Goal: Transaction & Acquisition: Purchase product/service

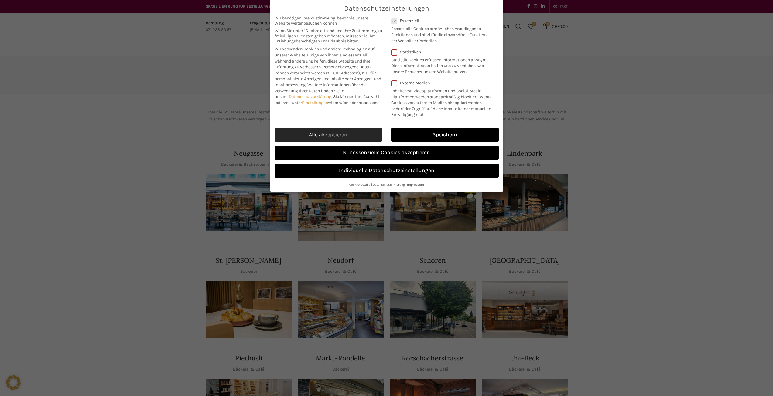
click at [324, 134] on link "Alle akzeptieren" at bounding box center [329, 135] width 108 height 14
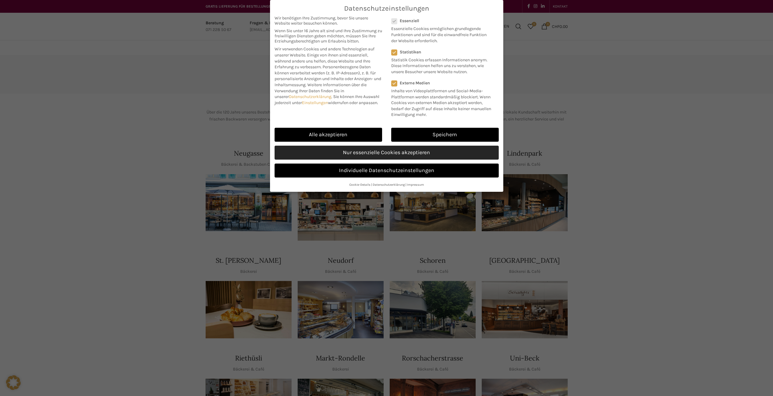
checkbox input "true"
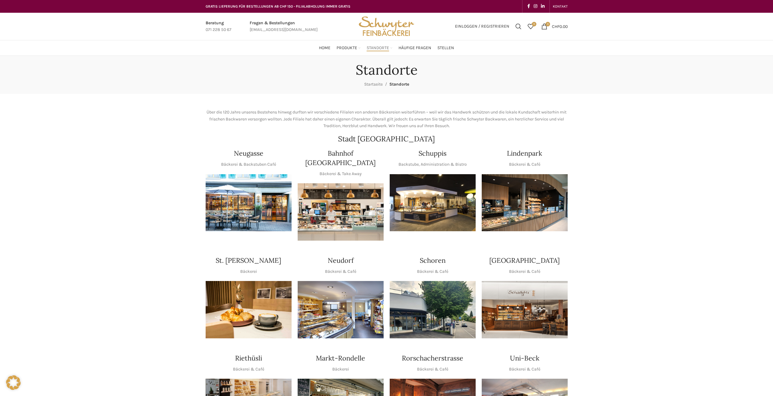
click at [273, 21] on link "Infobox link" at bounding box center [284, 27] width 68 height 14
click at [469, 26] on span "Einloggen / Registrieren" at bounding box center [482, 26] width 54 height 4
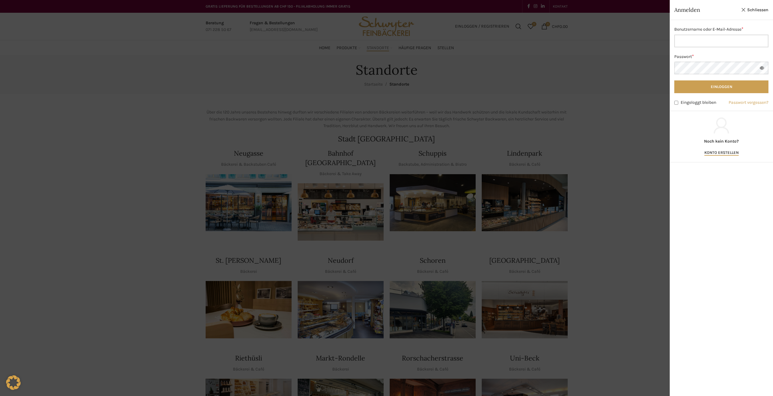
click at [706, 39] on input "Benutzername oder E-Mail-Adresse * Erforderlich" at bounding box center [721, 41] width 94 height 13
type input "susanne.kaelin@bluewin.ch"
click at [674, 80] on button "Einloggen" at bounding box center [721, 86] width 94 height 13
click at [723, 85] on button "Einloggen" at bounding box center [721, 86] width 94 height 13
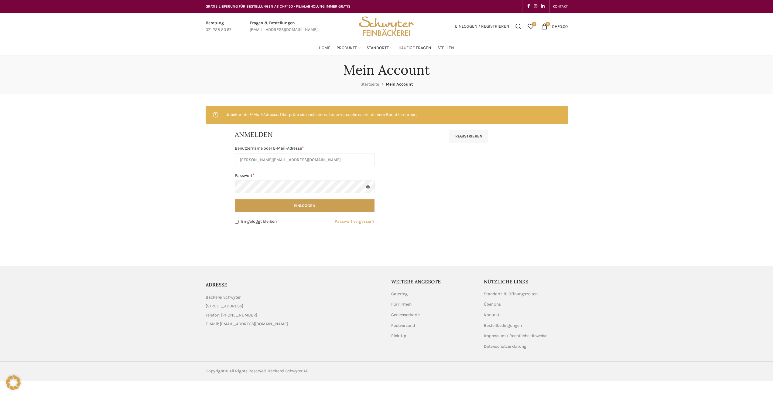
click at [289, 20] on link "Infobox link" at bounding box center [284, 27] width 68 height 14
click at [454, 74] on div "Mein Account Startseite Mein Account" at bounding box center [386, 75] width 371 height 26
click at [235, 200] on button "Einloggen" at bounding box center [305, 206] width 140 height 13
click at [348, 223] on link "Passwort vergessen?" at bounding box center [355, 221] width 40 height 7
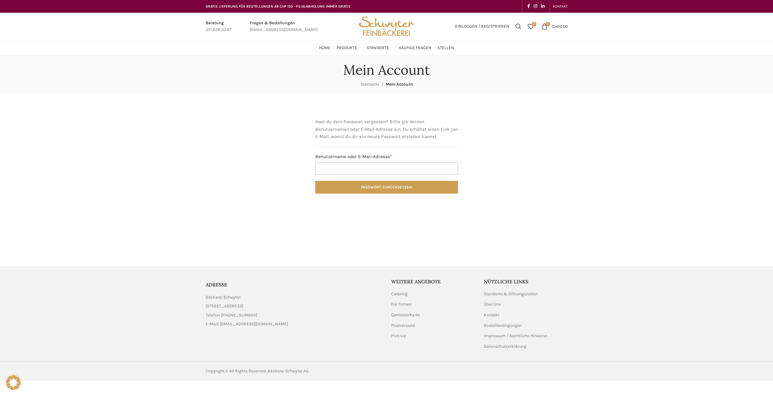
click at [351, 168] on input "Benutzername oder E-Mail-Adresse * Erforderlich" at bounding box center [386, 168] width 143 height 13
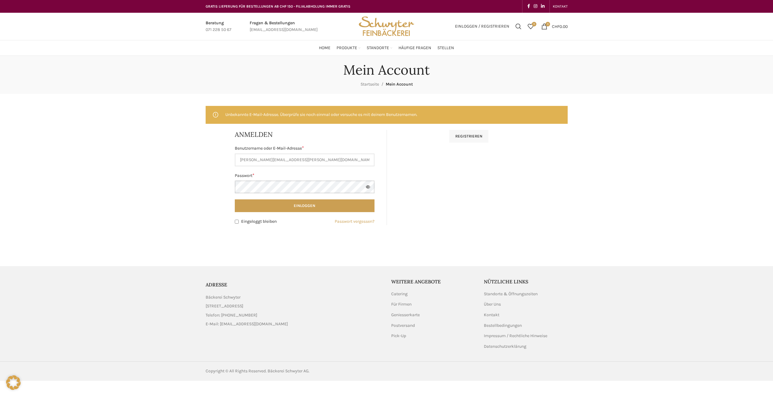
click at [235, 200] on button "Einloggen" at bounding box center [305, 206] width 140 height 13
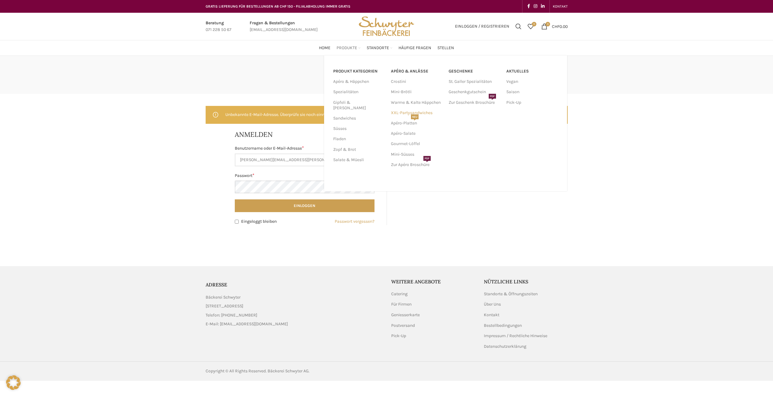
click at [412, 111] on link "XXL-Partysandwiches" at bounding box center [417, 113] width 52 height 10
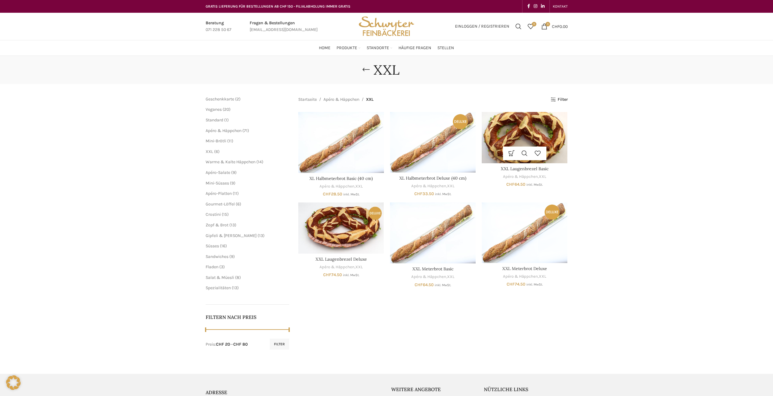
click at [524, 140] on img "XXL Laugenbrezel Basic" at bounding box center [525, 137] width 86 height 51
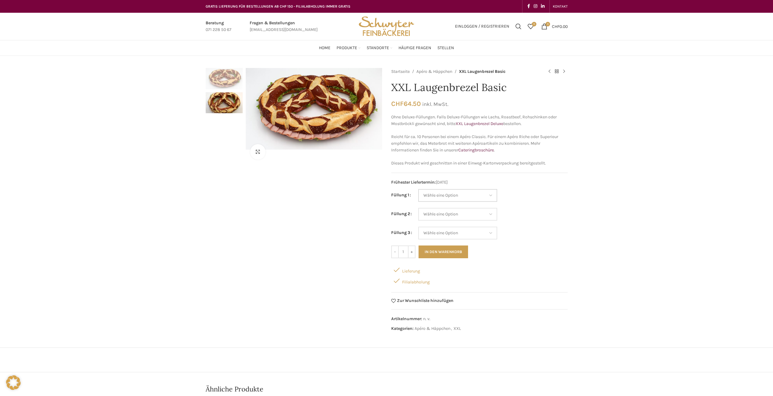
click at [493, 194] on select "Wähle eine Option Salami Schinken Fleischkäse Trutenschinken Appenzellerkäse Gr…" at bounding box center [457, 195] width 79 height 13
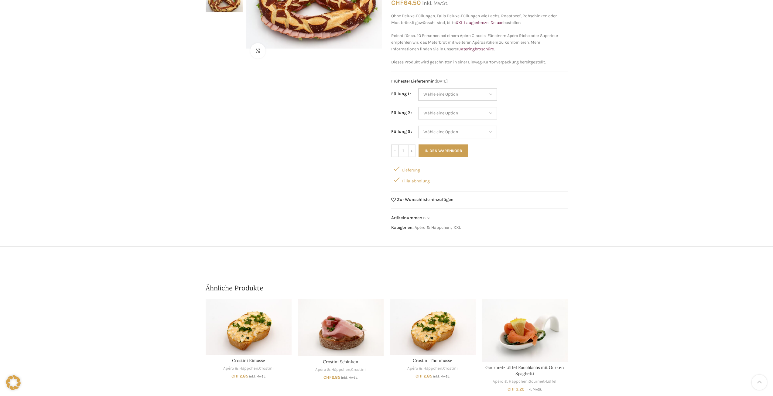
scroll to position [30, 0]
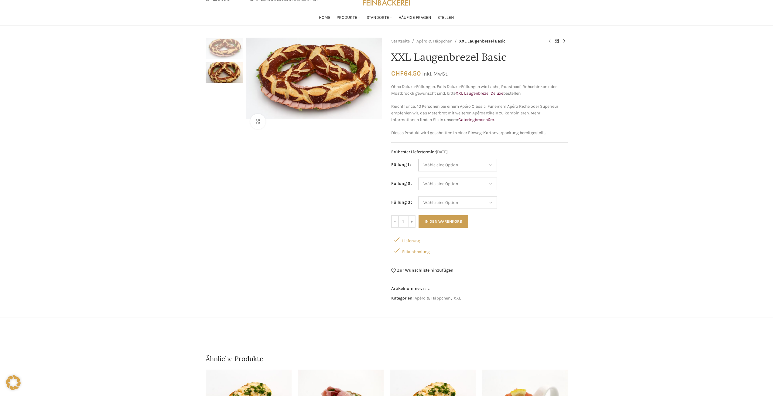
click at [492, 163] on select "Wähle eine Option Salami Schinken Fleischkäse Trutenschinken Appenzellerkäse Gr…" at bounding box center [457, 165] width 79 height 13
click at [418, 159] on select "Wähle eine Option Salami Schinken Fleischkäse Trutenschinken Appenzellerkäse Gr…" at bounding box center [457, 165] width 79 height 13
select select "Trutenschinken"
click at [492, 182] on select "Wähle eine Option Salami Schinken Fleischkäse Trutenschinken Appenzellerkäse Gr…" at bounding box center [457, 184] width 79 height 13
select select "Tomaten-Mozzarella"
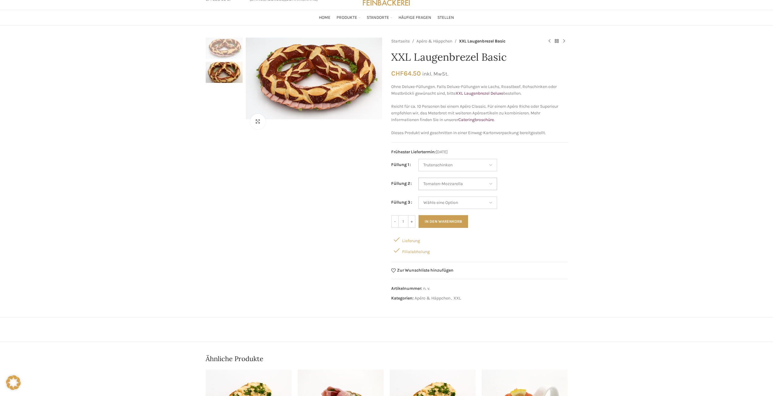
click at [418, 178] on select "Wähle eine Option Salami Schinken Fleischkäse Trutenschinken Appenzellerkäse Gr…" at bounding box center [457, 184] width 79 height 13
select select "Trutenschinken"
select select "Tomaten-Mozzarella"
click at [491, 203] on select "Wähle eine Option Salami Schinken Fleischkäse Trutenschinken Appenzellerkäse Gr…" at bounding box center [457, 202] width 79 height 13
select select "Kräuterquark"
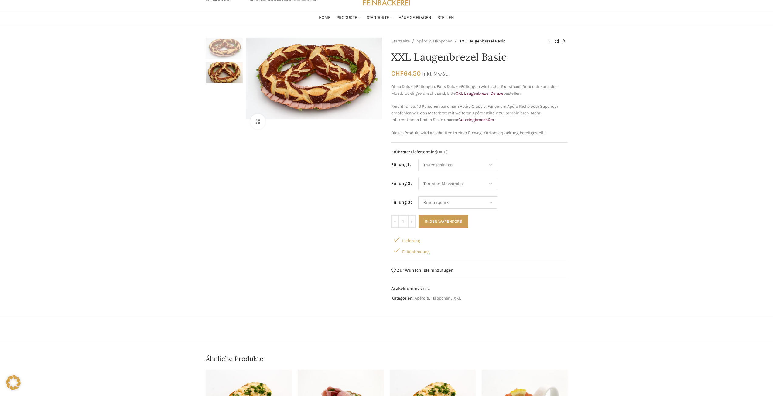
click at [418, 196] on select "Wähle eine Option Salami Schinken Fleischkäse Trutenschinken Appenzellerkäse Gr…" at bounding box center [457, 202] width 79 height 13
select select "Trutenschinken"
select select "Tomaten-Mozzarella"
select select "Kräuterquark"
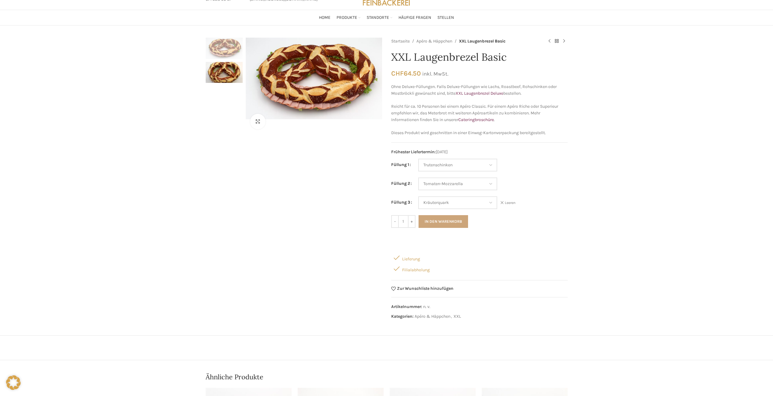
click at [436, 219] on button "In den Warenkorb" at bounding box center [443, 221] width 50 height 13
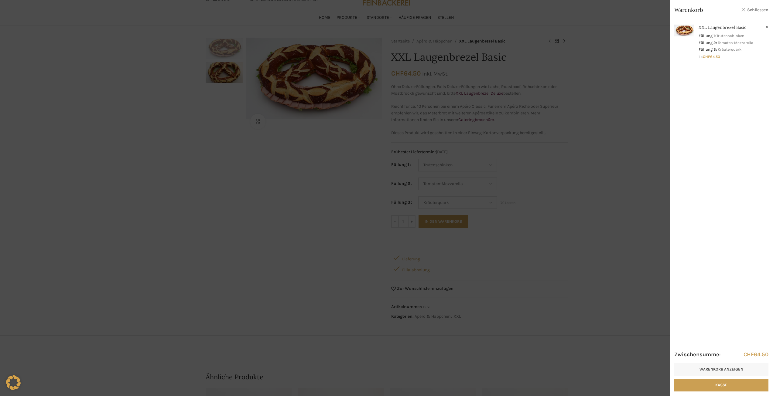
click at [755, 10] on link "Schliessen" at bounding box center [754, 10] width 27 height 8
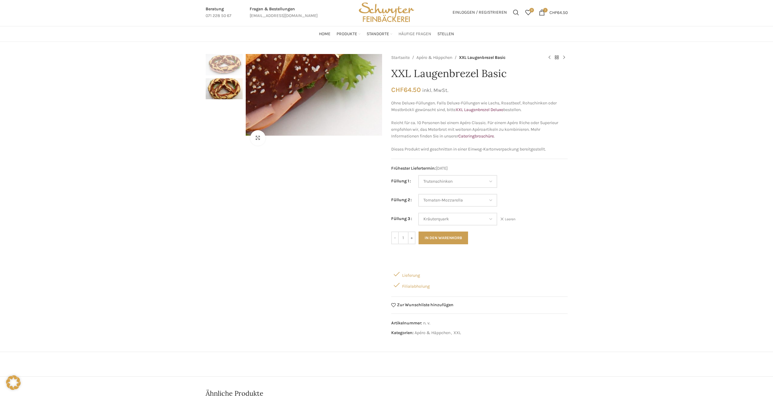
scroll to position [0, 0]
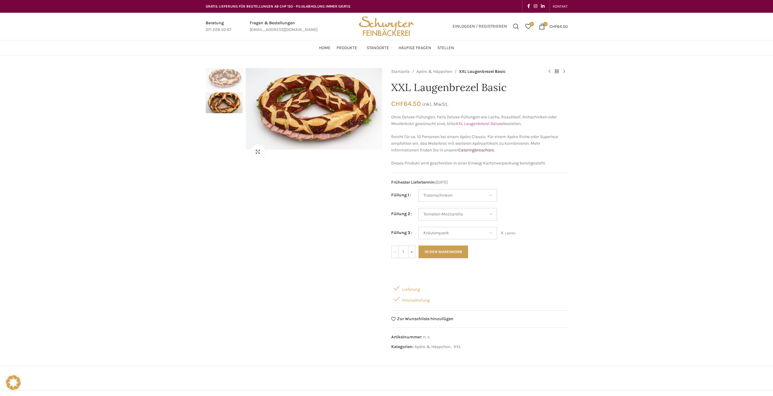
click at [472, 122] on link "XXL Laugenbrezel Deluxe" at bounding box center [480, 123] width 48 height 5
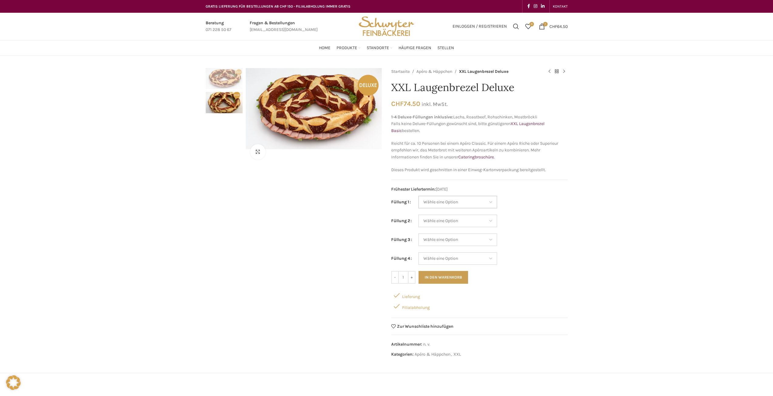
click at [491, 200] on select "Wähle eine Option Lachs (Deluxe) Roastbeef (Deluxe) Rohschinken (Deluxe) Mostbr…" at bounding box center [457, 202] width 79 height 13
click at [418, 196] on select "Wähle eine Option Lachs (Deluxe) Roastbeef (Deluxe) Rohschinken (Deluxe) Mostbr…" at bounding box center [457, 202] width 79 height 13
select select "Lachs (Deluxe)"
click at [491, 222] on select "Wähle eine Option Lachs (Deluxe) Roastbeef (Deluxe) Rohschinken (Deluxe) Mostbr…" at bounding box center [457, 221] width 79 height 13
select select "Roastbeef (Deluxe)"
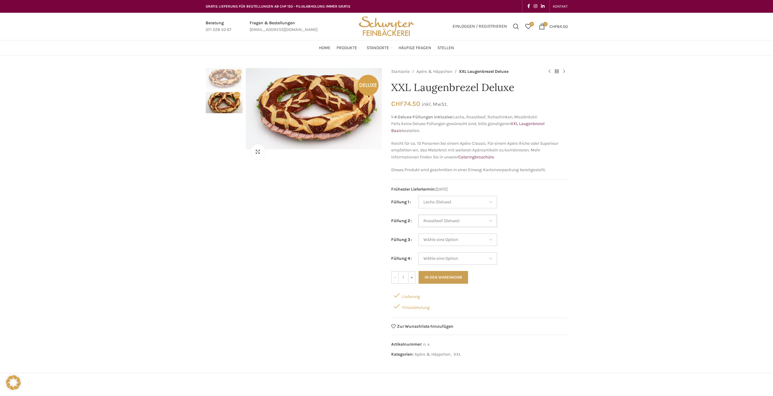
click at [418, 215] on select "Wähle eine Option Lachs (Deluxe) Roastbeef (Deluxe) Rohschinken (Deluxe) Mostbr…" at bounding box center [457, 221] width 79 height 13
select select "Lachs (Deluxe)"
select select "Roastbeef (Deluxe)"
click at [493, 240] on select "Wähle eine Option Lachs (Deluxe) Roastbeef (Deluxe) Rohschinken (Deluxe) Mostbr…" at bounding box center [457, 240] width 79 height 13
select select "Salami"
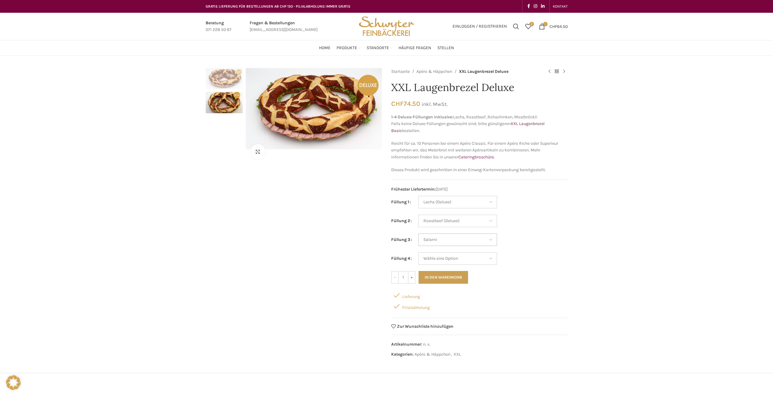
click at [418, 234] on select "Wähle eine Option Lachs (Deluxe) Roastbeef (Deluxe) Rohschinken (Deluxe) Mostbr…" at bounding box center [457, 240] width 79 height 13
select select "Lachs (Deluxe)"
select select "Roastbeef (Deluxe)"
select select "Salami"
click at [492, 259] on select "Wähle eine Option Lachs (Deluxe) Roastbeef (Deluxe) Rohschinken (Deluxe) Mostbr…" at bounding box center [457, 258] width 79 height 13
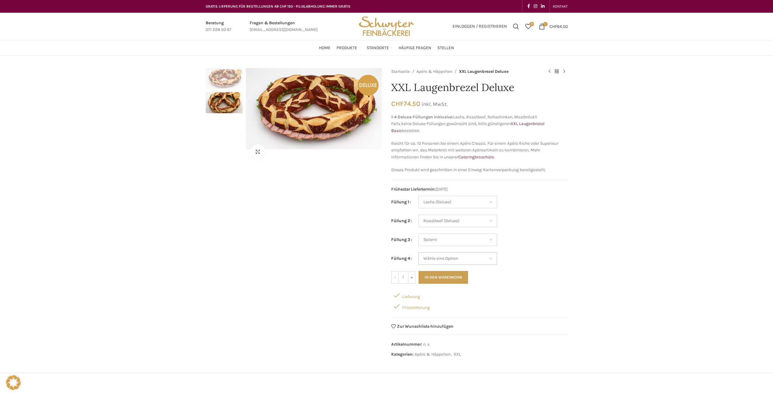
select select "Eimasse"
click at [418, 252] on select "Wähle eine Option Lachs (Deluxe) Roastbeef (Deluxe) Rohschinken (Deluxe) Mostbr…" at bounding box center [457, 258] width 79 height 13
select select "Lachs (Deluxe)"
select select "Roastbeef (Deluxe)"
select select "Salami"
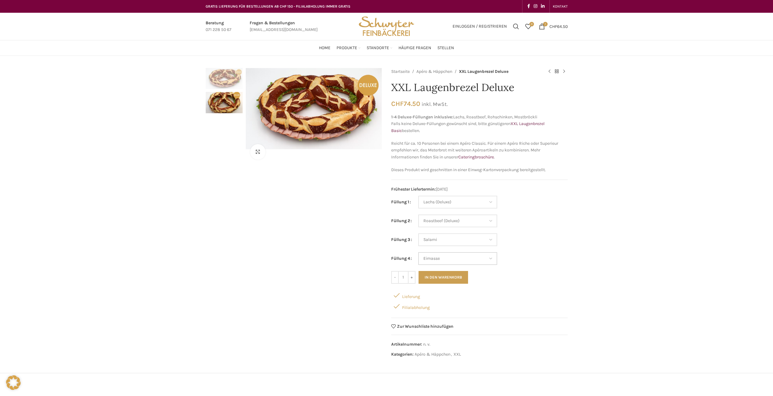
select select "Eimasse"
click at [430, 278] on button "In den Warenkorb" at bounding box center [443, 277] width 50 height 13
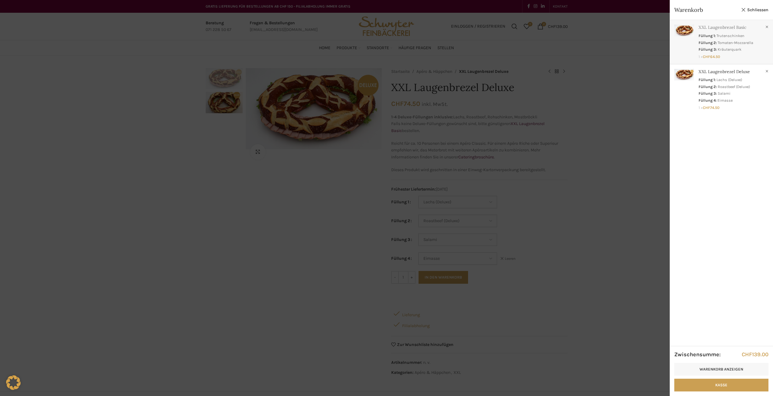
click at [716, 36] on link "Anzeigen" at bounding box center [721, 40] width 103 height 41
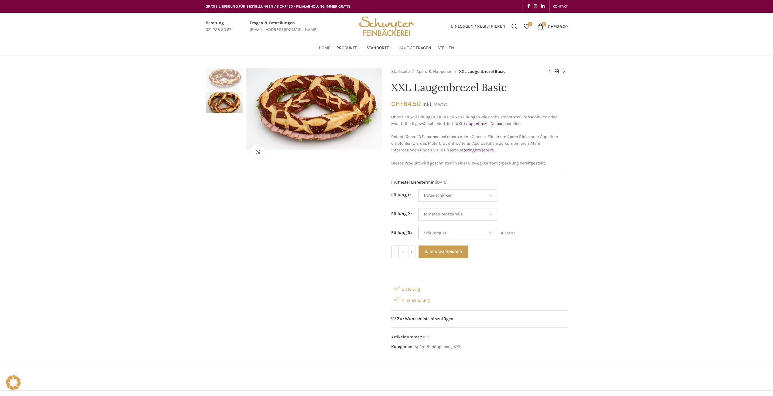
click at [492, 233] on select "Wähle eine Option Salami Schinken Fleischkäse Trutenschinken Appenzellerkäse Gr…" at bounding box center [457, 233] width 79 height 13
click at [418, 227] on select "Wähle eine Option Salami Schinken Fleischkäse Trutenschinken Appenzellerkäse Gr…" at bounding box center [457, 233] width 79 height 13
select select "Brie"
click at [453, 249] on button "In den Warenkorb" at bounding box center [443, 252] width 50 height 13
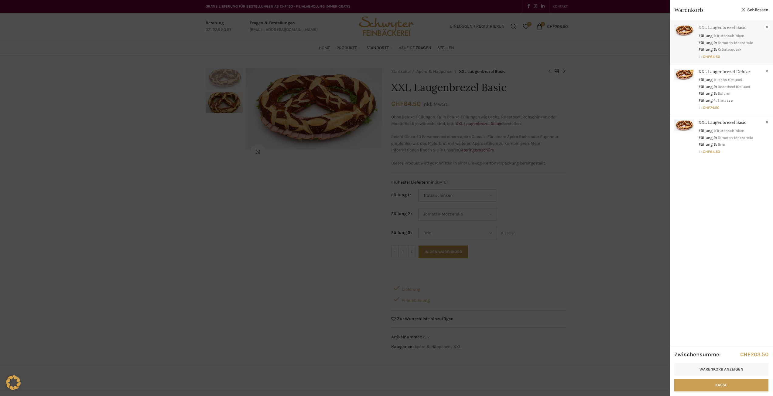
click at [766, 26] on link "×" at bounding box center [767, 27] width 6 height 6
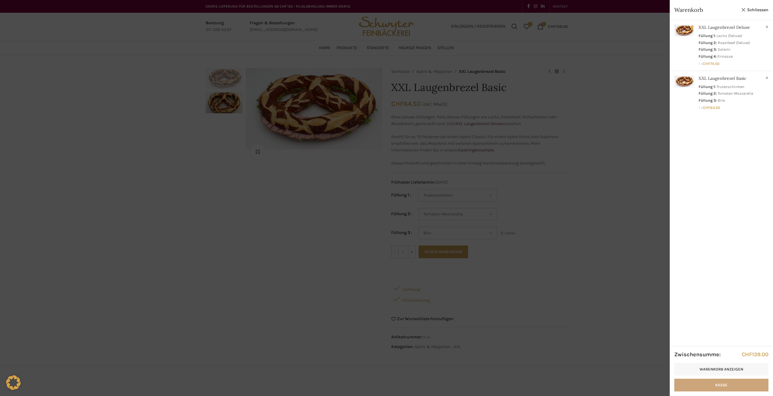
click at [718, 386] on link "Kasse" at bounding box center [721, 385] width 94 height 13
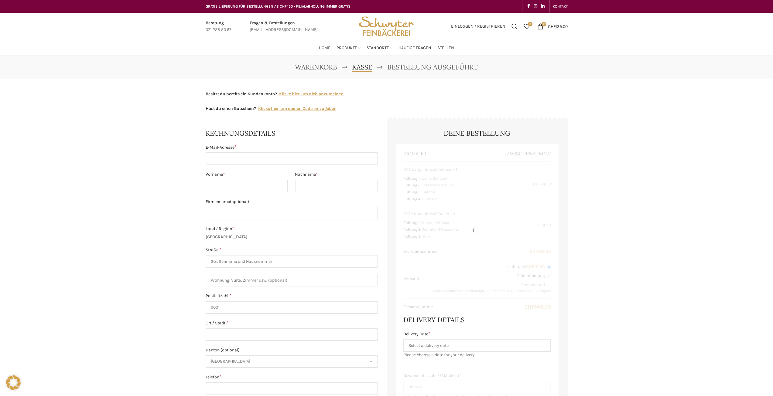
select select "SG"
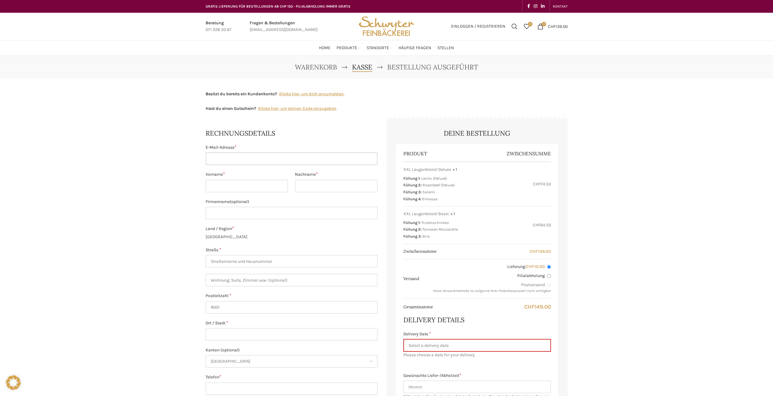
click at [224, 160] on input "E-Mail-Adresse *" at bounding box center [292, 158] width 172 height 13
type input "susanne.kaelin@bluewin.ch"
type input "Susnane"
type input "Kälin"
click at [240, 185] on input "Susnane" at bounding box center [247, 186] width 83 height 13
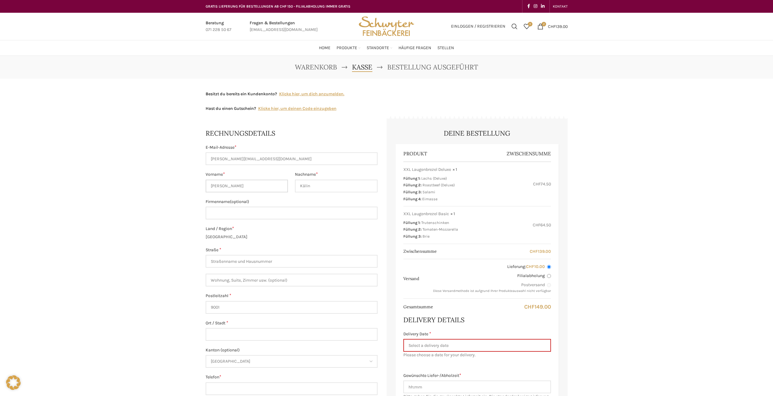
type input "Susanne"
click at [169, 222] on div "Warenkorb Kasse Bestellung ausgeführt Besitzt du bereits ein Kundenkonto? Klick…" at bounding box center [386, 340] width 773 height 569
click at [242, 261] on input "Straße *" at bounding box center [292, 261] width 172 height 13
type input "Lilienstrasse 7"
type input "7"
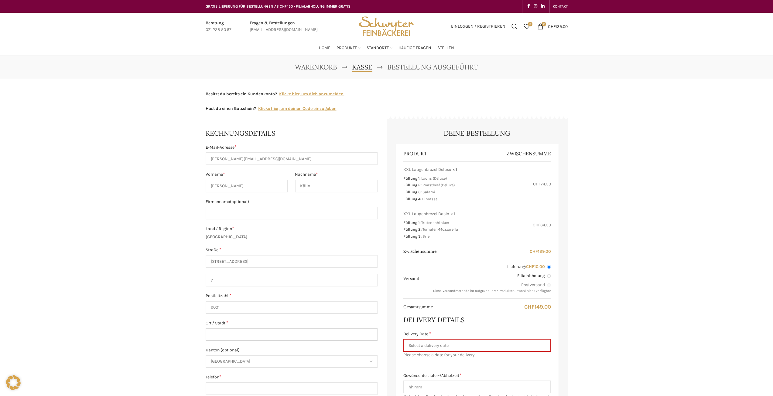
type input "Engelburg"
type input "+41794807617"
click at [240, 282] on input "7" at bounding box center [292, 280] width 172 height 13
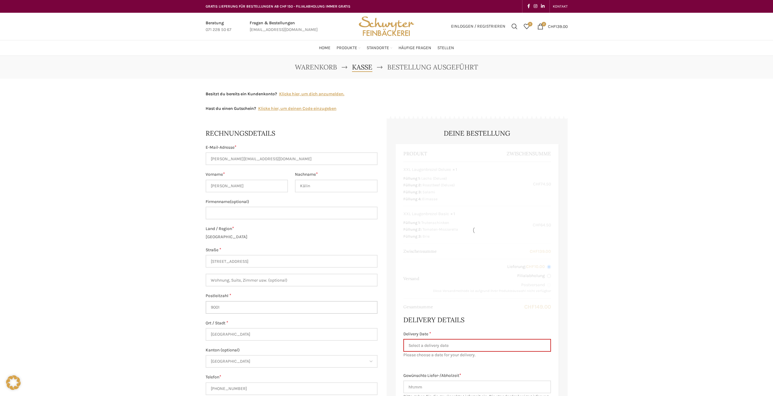
drag, startPoint x: 251, startPoint y: 305, endPoint x: 177, endPoint y: 292, distance: 74.9
click at [185, 293] on div "Warenkorb Kasse Bestellung ausgeführt Besitzt du bereits ein Kundenkonto? Klick…" at bounding box center [386, 340] width 773 height 569
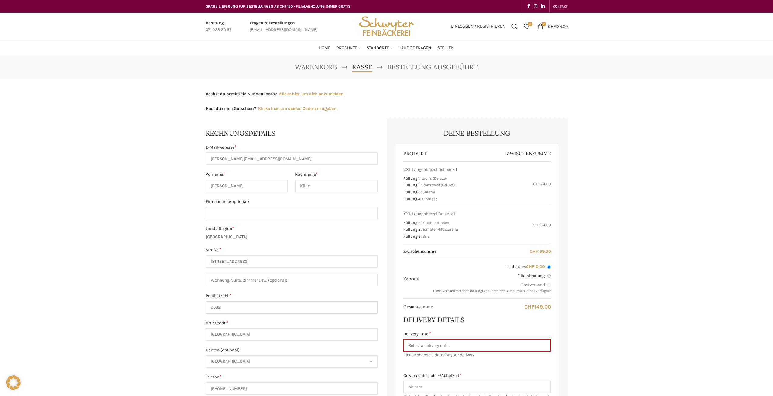
type input "9032"
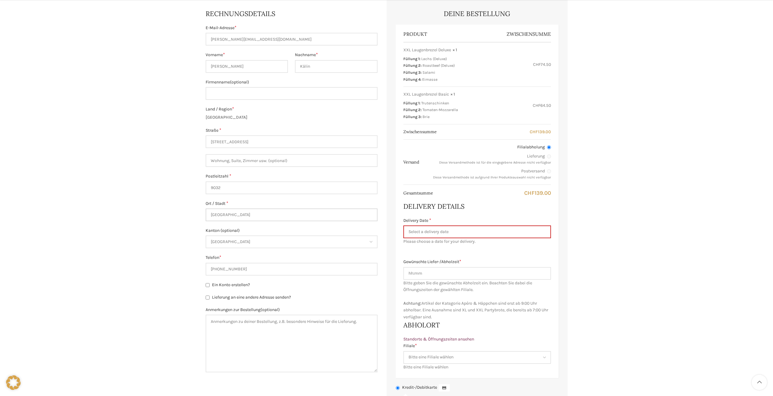
scroll to position [121, 0]
click at [421, 233] on input "Delivery Date *" at bounding box center [477, 230] width 148 height 13
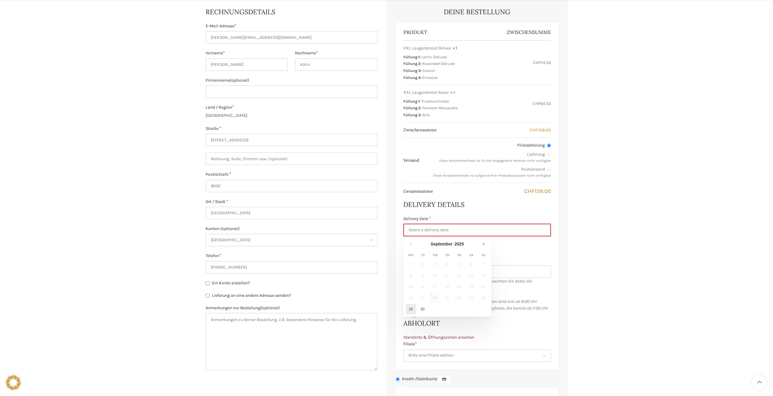
click at [413, 310] on link "29" at bounding box center [411, 309] width 10 height 10
type input "[DATE]"
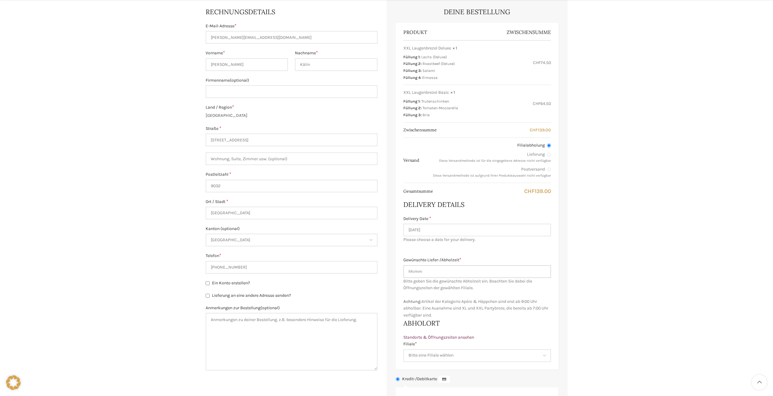
click at [461, 273] on input "Gewünschte Liefer-/Abholzeit *" at bounding box center [477, 271] width 148 height 13
type input "07:00"
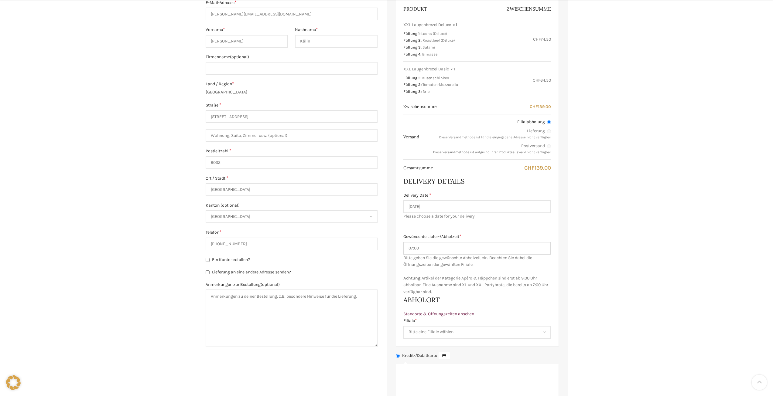
scroll to position [152, 0]
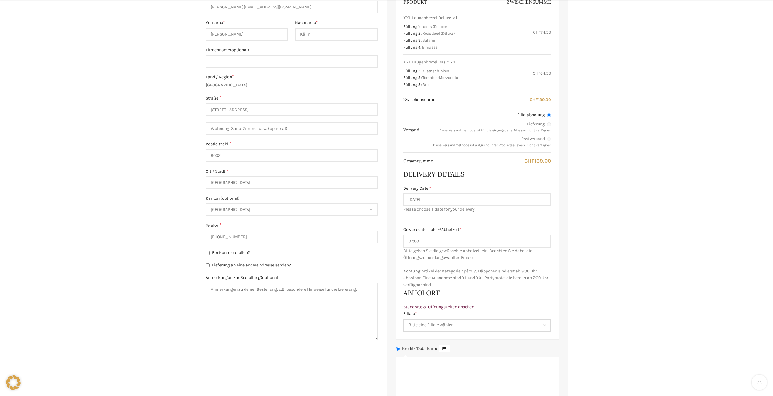
click at [539, 323] on select "Bitte eine Filiale wählen Backstube Schuppis Neugasse Lindenpark Bahnhof St. Ga…" at bounding box center [477, 325] width 148 height 13
select select "11673"
click at [403, 319] on select "Bitte eine Filiale wählen Backstube Schuppis Neugasse Lindenpark Bahnhof St. Ga…" at bounding box center [477, 325] width 148 height 13
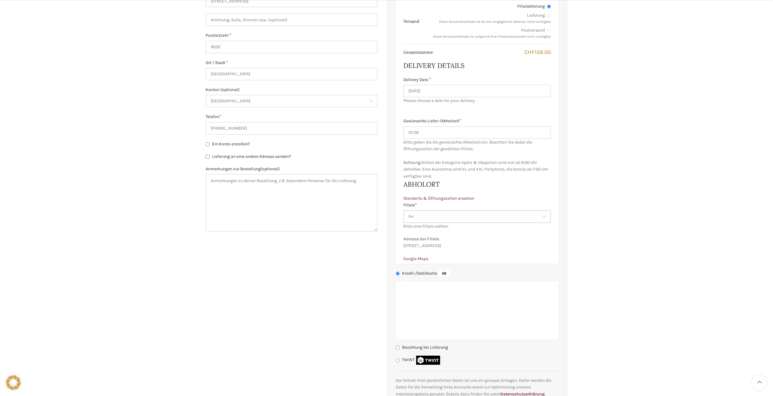
scroll to position [273, 0]
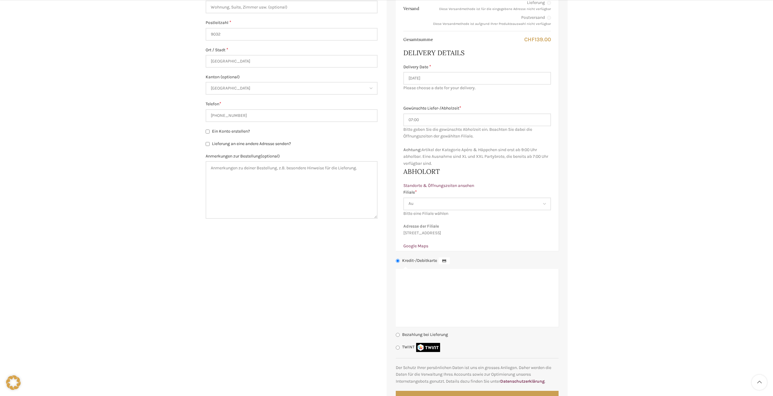
click at [399, 350] on input "TWINT" at bounding box center [398, 348] width 4 height 4
radio input "true"
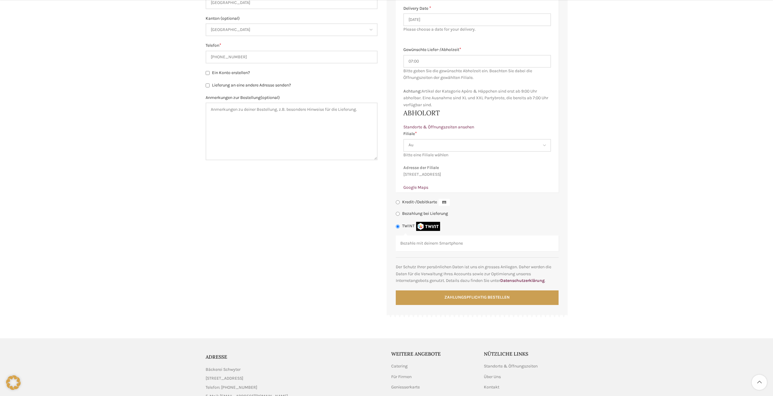
scroll to position [334, 0]
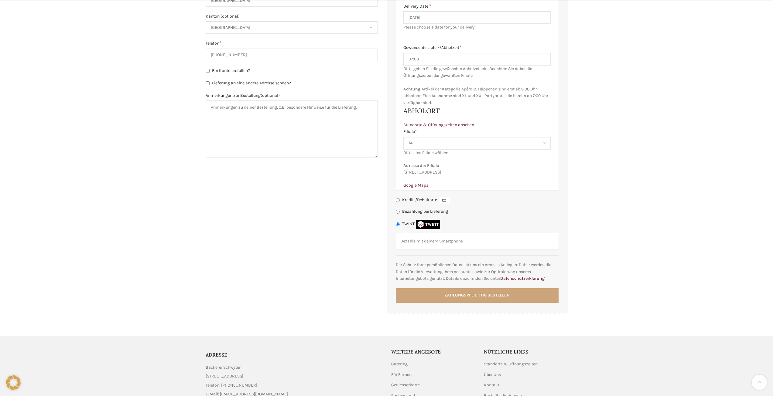
click at [461, 300] on button "Zahlungspflichtig bestellen" at bounding box center [477, 296] width 163 height 15
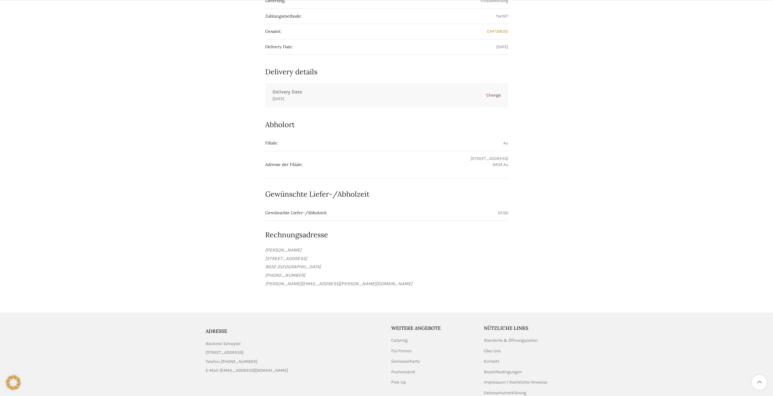
scroll to position [304, 0]
